Goal: Task Accomplishment & Management: Use online tool/utility

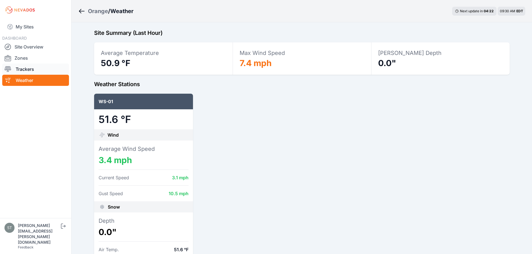
click at [23, 68] on link "Trackers" at bounding box center [35, 69] width 67 height 11
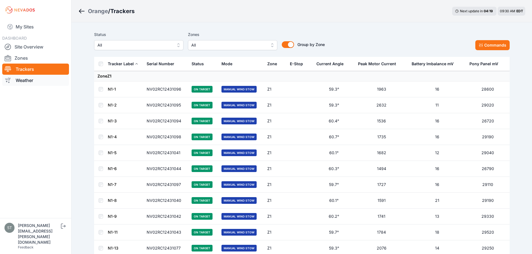
click at [22, 78] on link "Weather" at bounding box center [35, 80] width 67 height 11
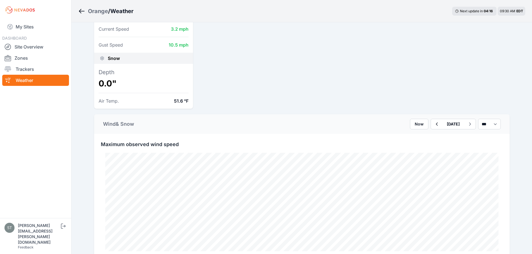
scroll to position [168, 0]
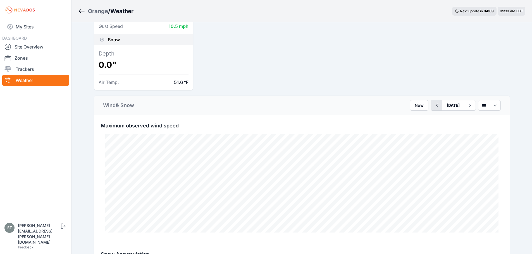
click at [433, 102] on icon "button" at bounding box center [436, 105] width 7 height 7
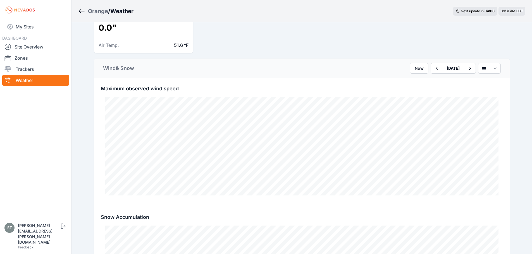
scroll to position [75, 0]
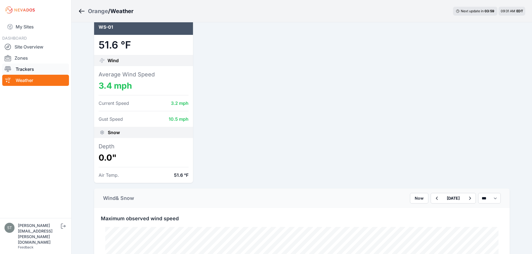
click at [32, 68] on link "Trackers" at bounding box center [35, 69] width 67 height 11
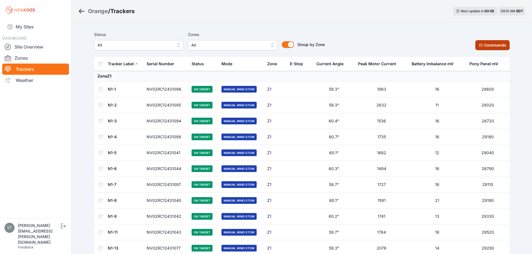
click at [489, 44] on button "Commands" at bounding box center [492, 45] width 34 height 10
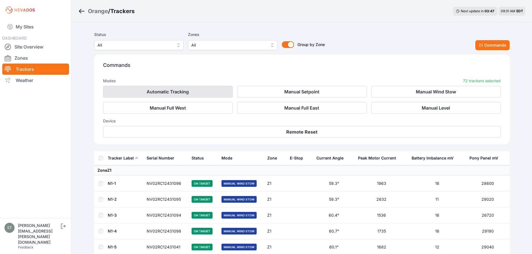
click at [155, 90] on button "Automatic Tracking" at bounding box center [168, 92] width 130 height 12
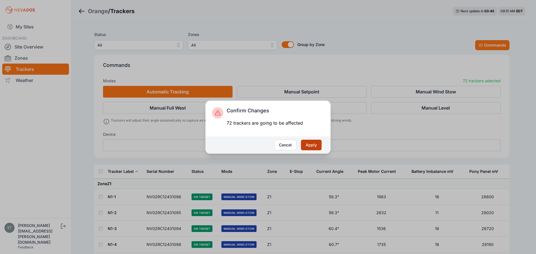
click at [308, 146] on button "Apply" at bounding box center [311, 145] width 21 height 11
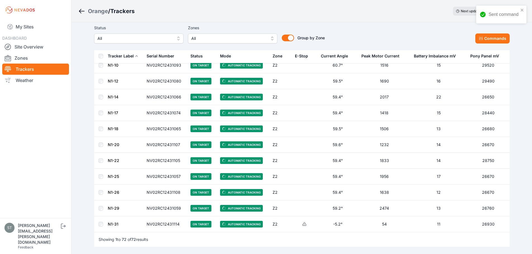
scroll to position [1039, 0]
